Goal: Task Accomplishment & Management: Manage account settings

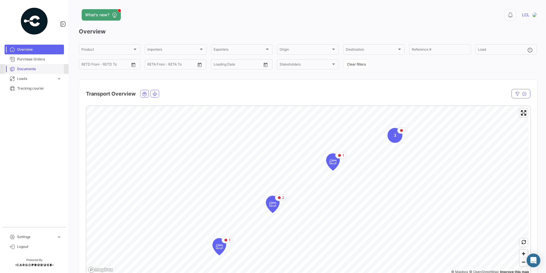
click at [38, 69] on span "Documents" at bounding box center [39, 68] width 45 height 5
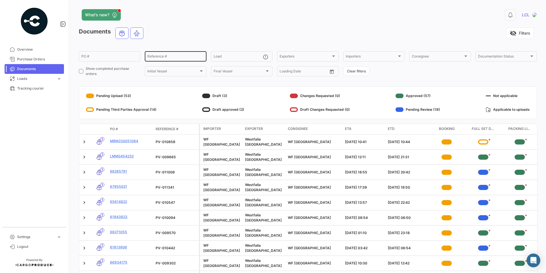
click at [171, 56] on input "Reference #" at bounding box center [175, 57] width 56 height 4
type input "J"
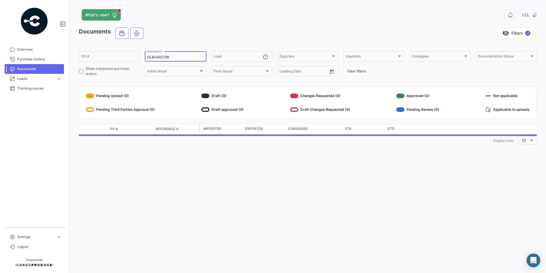
type input "HLBU9427981"
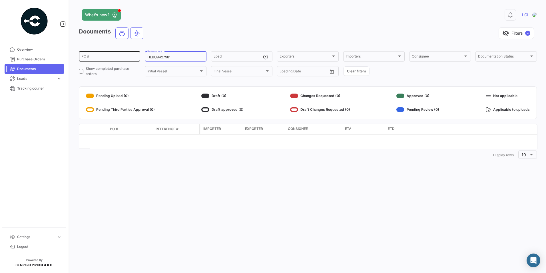
drag, startPoint x: 175, startPoint y: 57, endPoint x: 84, endPoint y: 60, distance: 91.2
click at [0, 0] on div "PO # HLBU9427981 Reference # Load Exporters Exporters Importers Importers Consi…" at bounding box center [0, 0] width 0 height 0
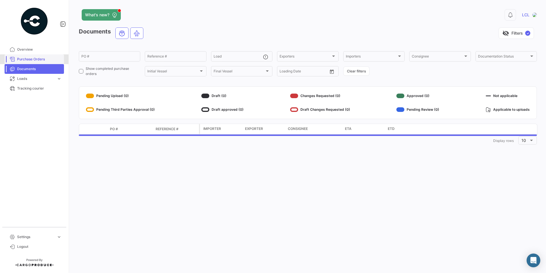
click at [37, 60] on span "Purchase Orders" at bounding box center [39, 59] width 45 height 5
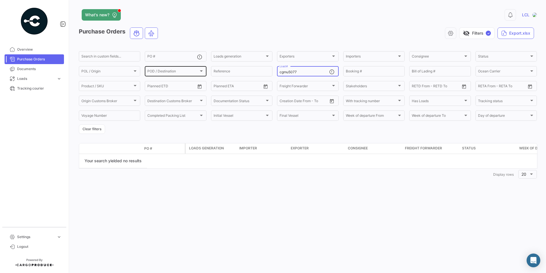
drag, startPoint x: 306, startPoint y: 71, endPoint x: 198, endPoint y: 73, distance: 108.3
click at [0, 0] on div "Search in custom fields... PO # Loads generation Loads generation Exporters Exp…" at bounding box center [0, 0] width 0 height 0
drag, startPoint x: 296, startPoint y: 71, endPoint x: 300, endPoint y: 71, distance: 4.0
click at [296, 71] on input "cgmu5077" at bounding box center [304, 72] width 49 height 4
drag, startPoint x: 301, startPoint y: 70, endPoint x: 233, endPoint y: 69, distance: 68.0
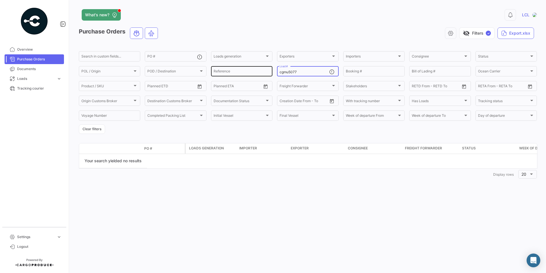
click at [0, 0] on div "Search in custom fields... PO # Loads generation Loads generation Exporters Exp…" at bounding box center [0, 0] width 0 height 0
paste input "HLBU9427981"
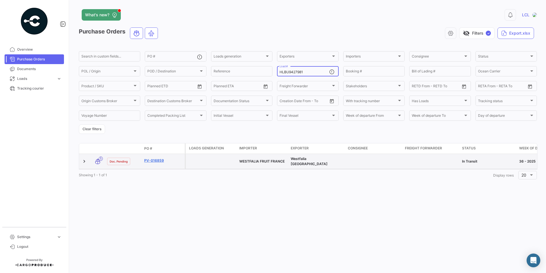
type input "HLBU9427981"
click at [155, 159] on link "PV-016859" at bounding box center [163, 160] width 38 height 5
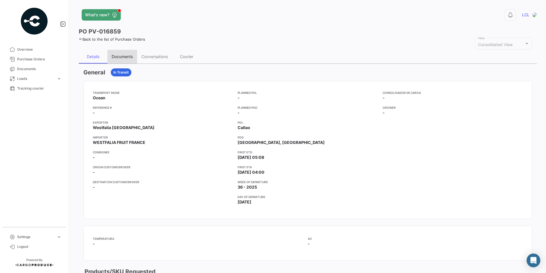
click at [122, 59] on div "Documents" at bounding box center [122, 57] width 30 height 14
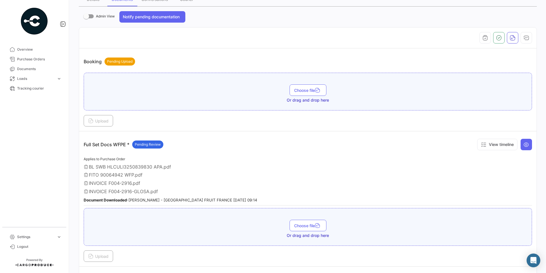
scroll to position [114, 0]
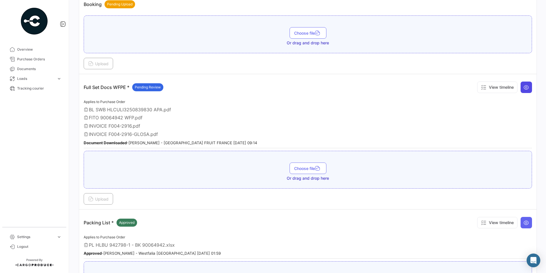
click at [524, 89] on icon at bounding box center [527, 87] width 6 height 6
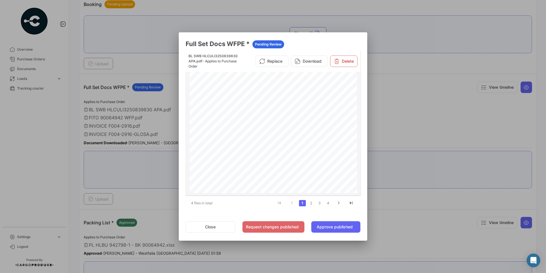
scroll to position [0, 0]
click at [312, 202] on link "2" at bounding box center [311, 203] width 7 height 6
click at [317, 202] on link "3" at bounding box center [319, 203] width 7 height 6
click at [328, 203] on link "4" at bounding box center [328, 203] width 7 height 6
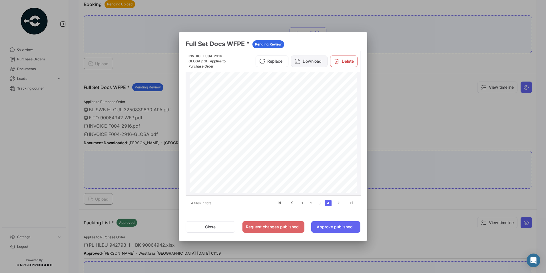
click at [311, 61] on button "Download" at bounding box center [309, 60] width 37 height 11
click at [320, 204] on link "3" at bounding box center [319, 203] width 7 height 6
click at [308, 61] on button "Download" at bounding box center [309, 58] width 37 height 11
click at [311, 203] on link "2" at bounding box center [311, 203] width 7 height 6
click at [307, 60] on button "Download" at bounding box center [309, 58] width 37 height 11
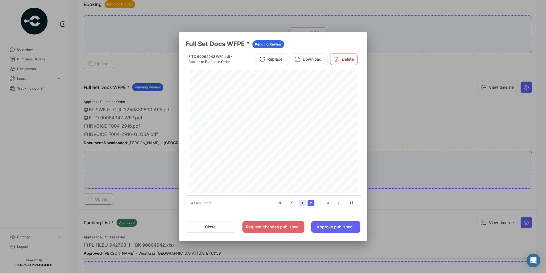
click at [304, 202] on link "1" at bounding box center [302, 203] width 7 height 6
click at [305, 61] on button "Download" at bounding box center [309, 60] width 37 height 11
click at [139, 175] on div at bounding box center [273, 136] width 546 height 273
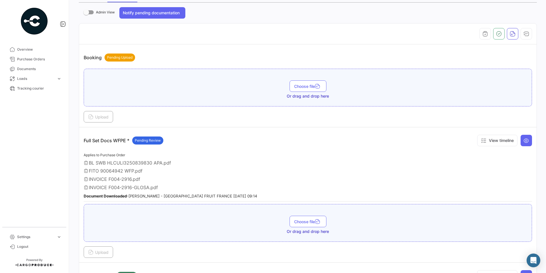
scroll to position [0, 0]
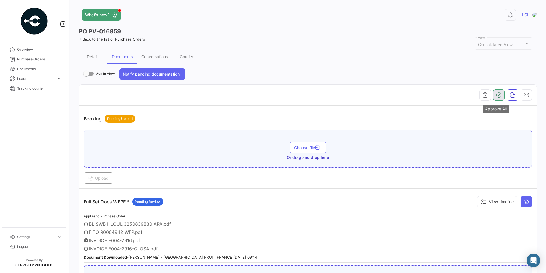
click at [499, 95] on button "button" at bounding box center [498, 94] width 11 height 11
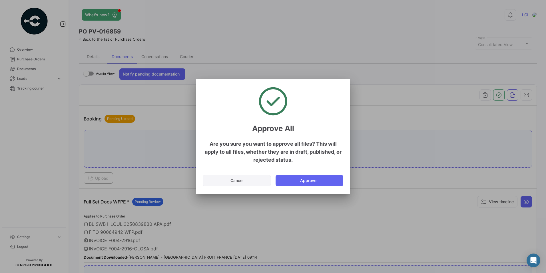
click at [245, 177] on button "Cancel" at bounding box center [237, 180] width 68 height 11
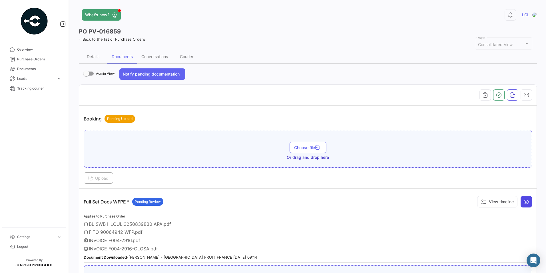
click at [524, 199] on icon at bounding box center [527, 202] width 6 height 6
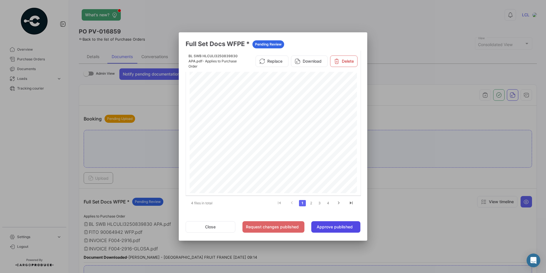
click at [331, 226] on button "Approve published" at bounding box center [335, 226] width 49 height 11
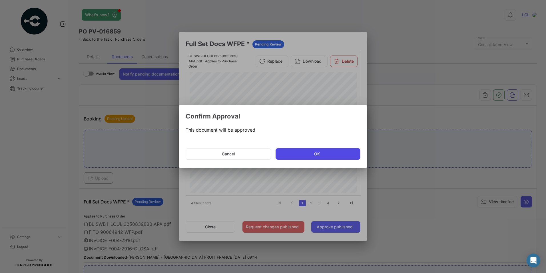
click at [295, 152] on button "OK" at bounding box center [318, 153] width 85 height 11
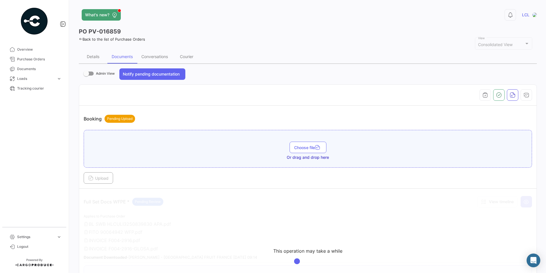
click at [37, 22] on img at bounding box center [34, 21] width 29 height 29
click at [27, 47] on span "Overview" at bounding box center [39, 49] width 45 height 5
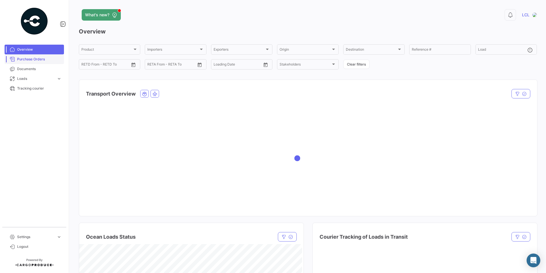
click at [31, 55] on link "Purchase Orders" at bounding box center [34, 59] width 59 height 10
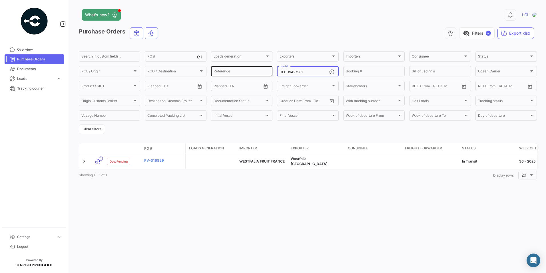
drag, startPoint x: 324, startPoint y: 71, endPoint x: 224, endPoint y: 72, distance: 100.0
click at [0, 0] on div "Search in custom fields... PO # Loads generation Loads generation Exporters Exp…" at bounding box center [0, 0] width 0 height 0
paste input "183313"
click at [324, 72] on input "HLBU9183313" at bounding box center [304, 72] width 49 height 4
type input "HLBU9183313"
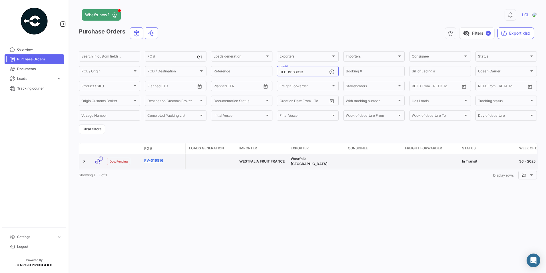
click at [154, 159] on link "PV-016816" at bounding box center [163, 160] width 38 height 5
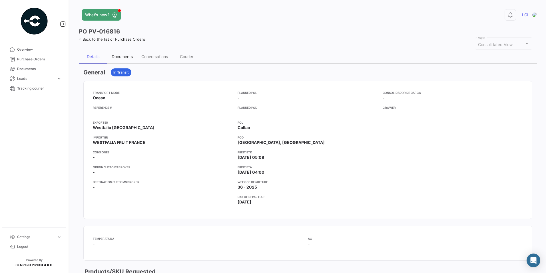
click at [123, 58] on div "Documents" at bounding box center [122, 56] width 21 height 5
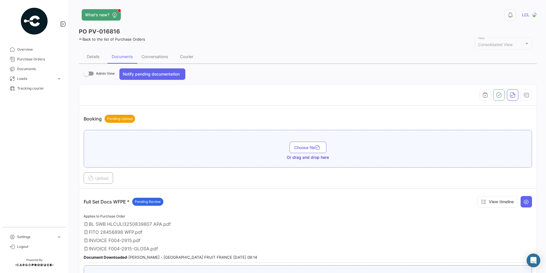
scroll to position [57, 0]
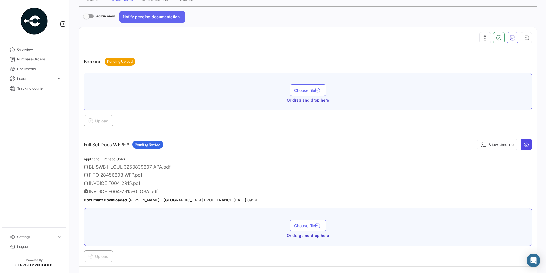
click at [524, 144] on icon at bounding box center [527, 144] width 6 height 6
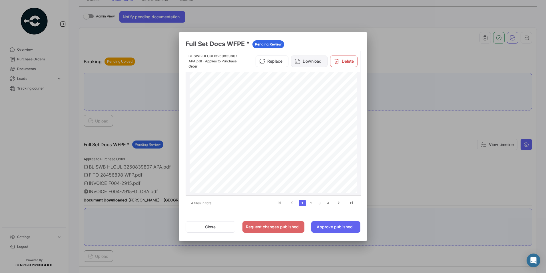
click at [306, 61] on button "Download" at bounding box center [309, 60] width 37 height 11
click at [311, 203] on link "2" at bounding box center [311, 203] width 7 height 6
click at [311, 59] on button "Download" at bounding box center [309, 58] width 37 height 11
click at [321, 202] on link "3" at bounding box center [319, 203] width 7 height 6
click at [311, 62] on button "Download" at bounding box center [309, 58] width 37 height 11
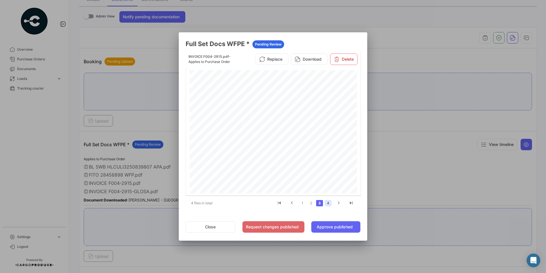
click at [329, 201] on link "4" at bounding box center [328, 203] width 7 height 6
click at [311, 58] on button "Download" at bounding box center [309, 60] width 37 height 11
click at [328, 229] on button "Approve published" at bounding box center [335, 226] width 49 height 11
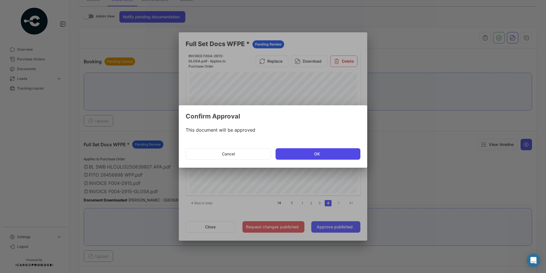
click at [316, 153] on button "OK" at bounding box center [318, 153] width 85 height 11
